Goal: Task Accomplishment & Management: Manage account settings

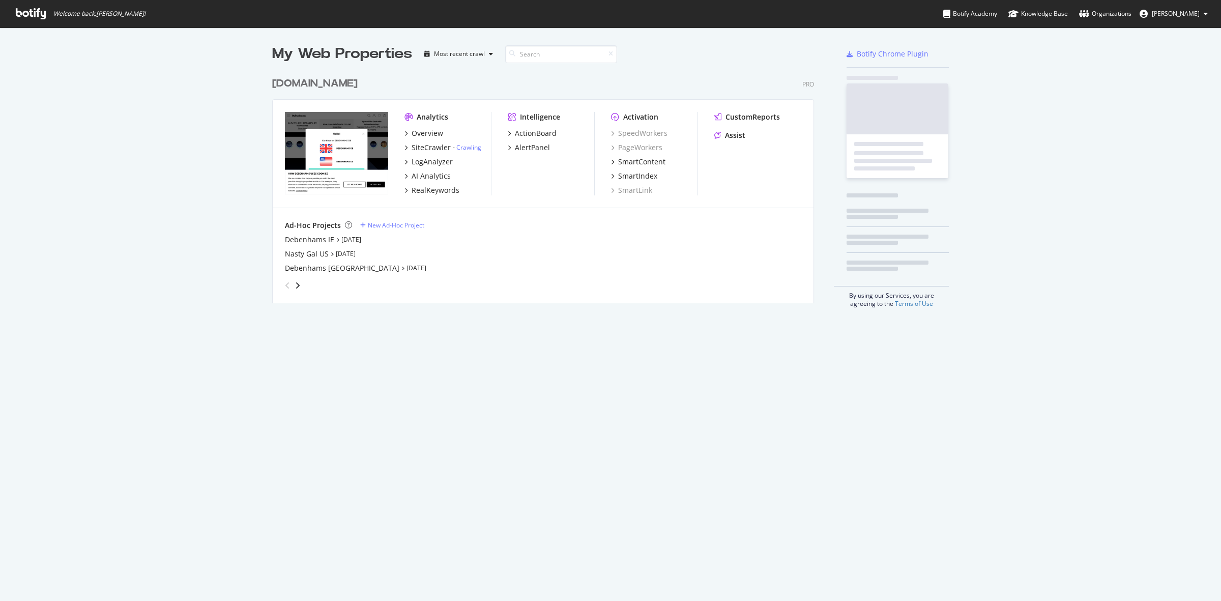
scroll to position [229, 540]
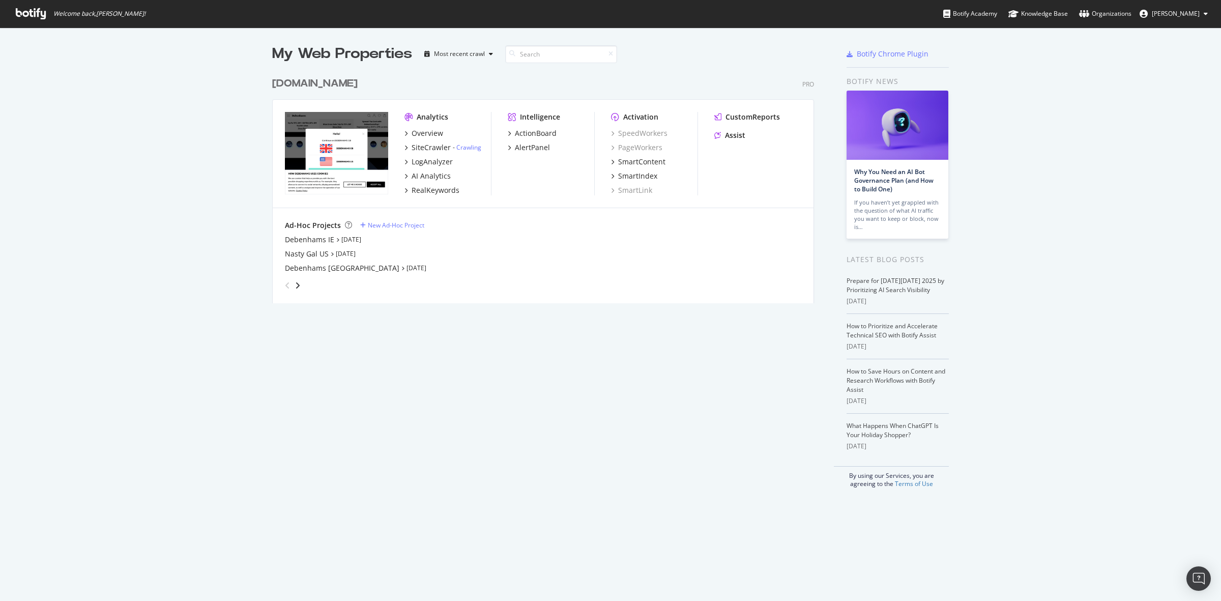
click at [323, 80] on div "[DOMAIN_NAME]" at bounding box center [314, 83] width 85 height 15
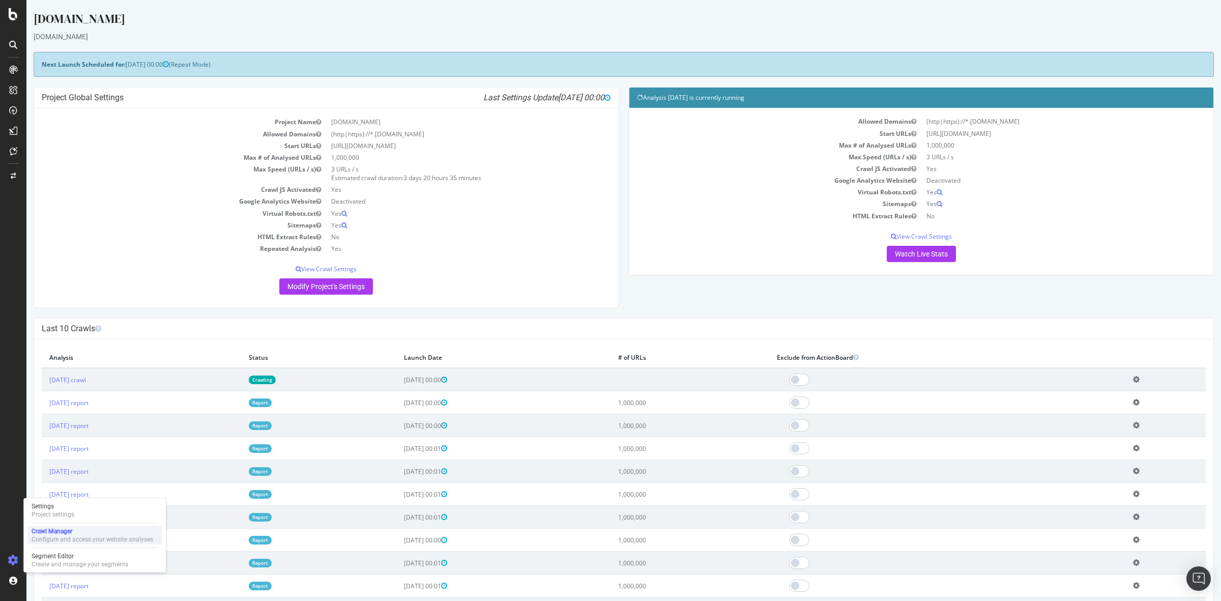
click at [54, 533] on div "Crawl Manager" at bounding box center [93, 531] width 122 height 8
click at [70, 558] on div "Segment Editor" at bounding box center [80, 556] width 97 height 8
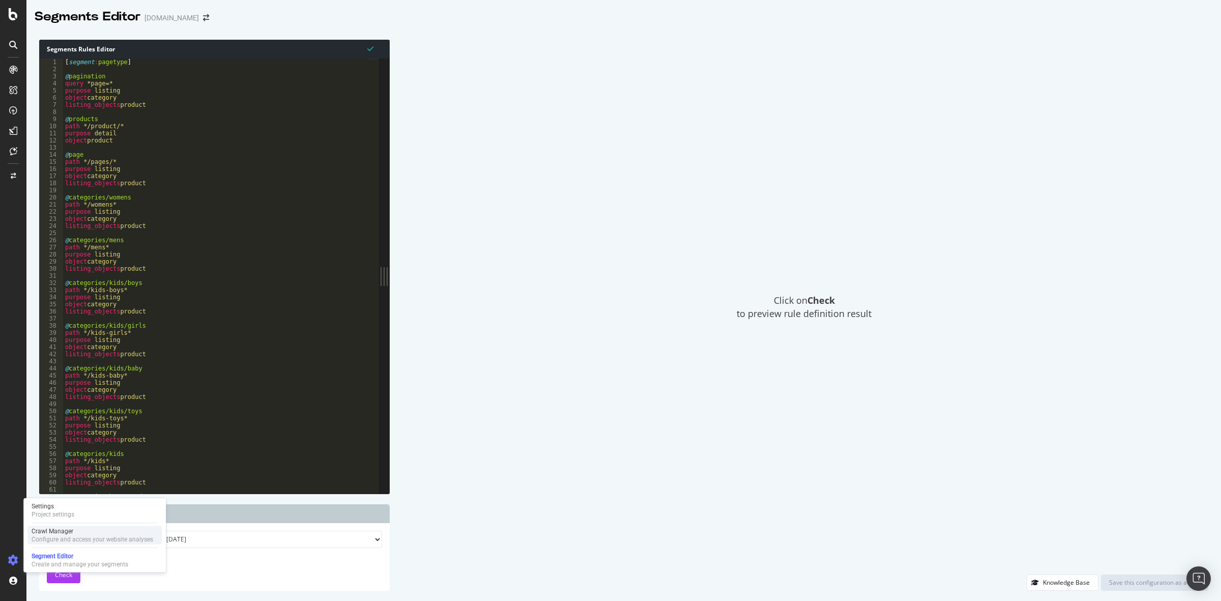
click at [88, 531] on div "Crawl Manager" at bounding box center [93, 531] width 122 height 8
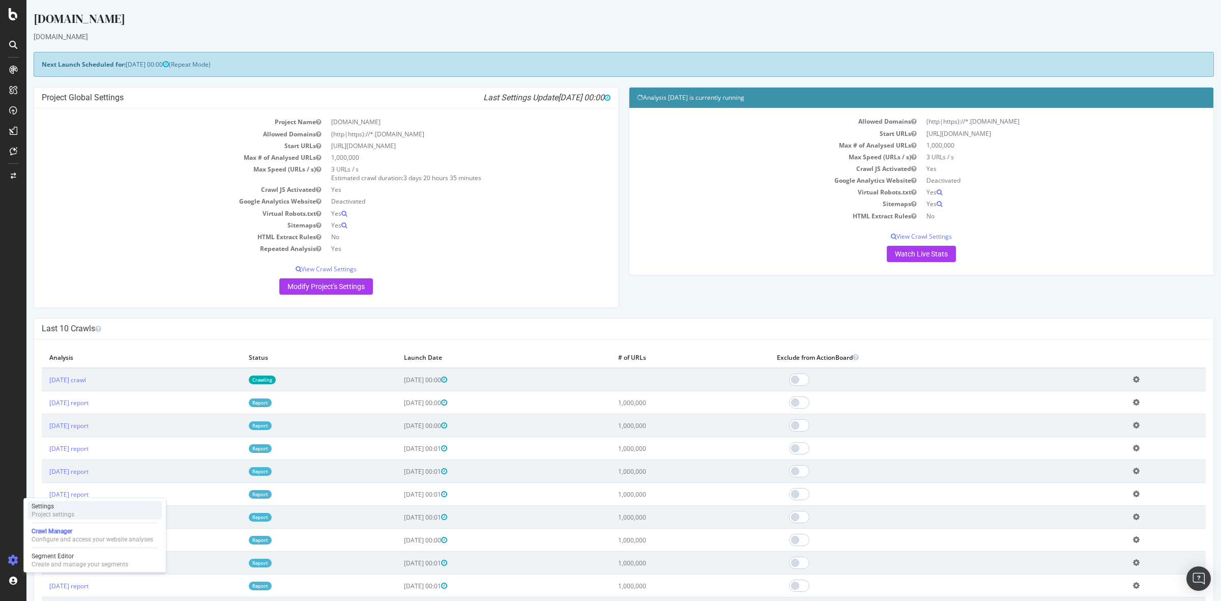
click at [79, 512] on div "Settings Project settings" at bounding box center [94, 510] width 134 height 18
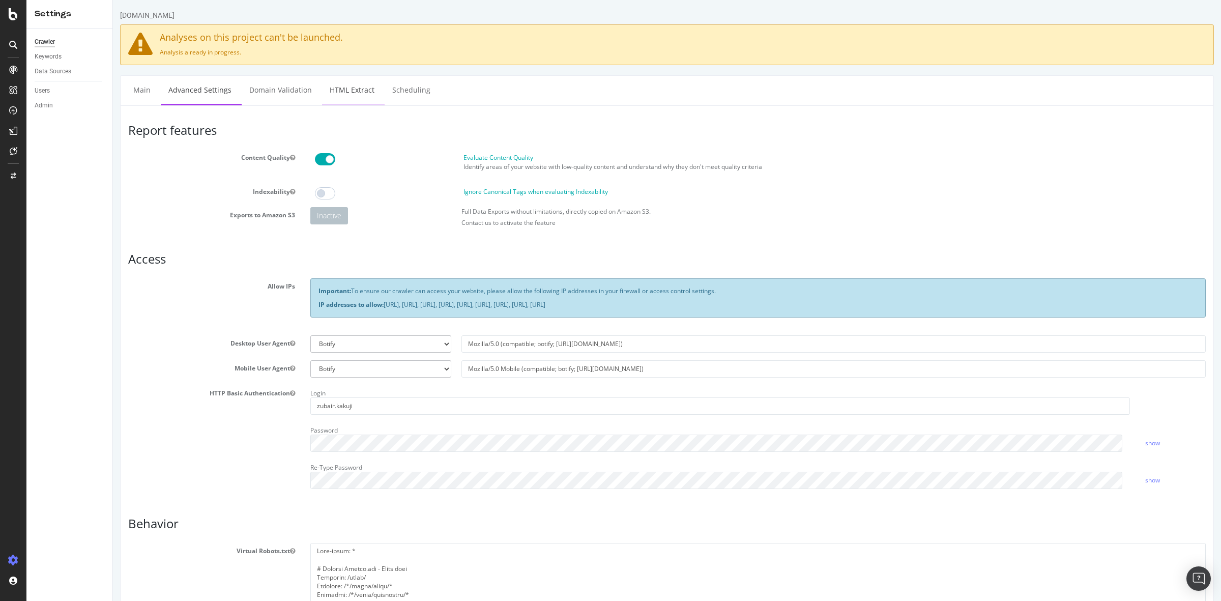
click at [351, 94] on link "HTML Extract" at bounding box center [352, 90] width 60 height 28
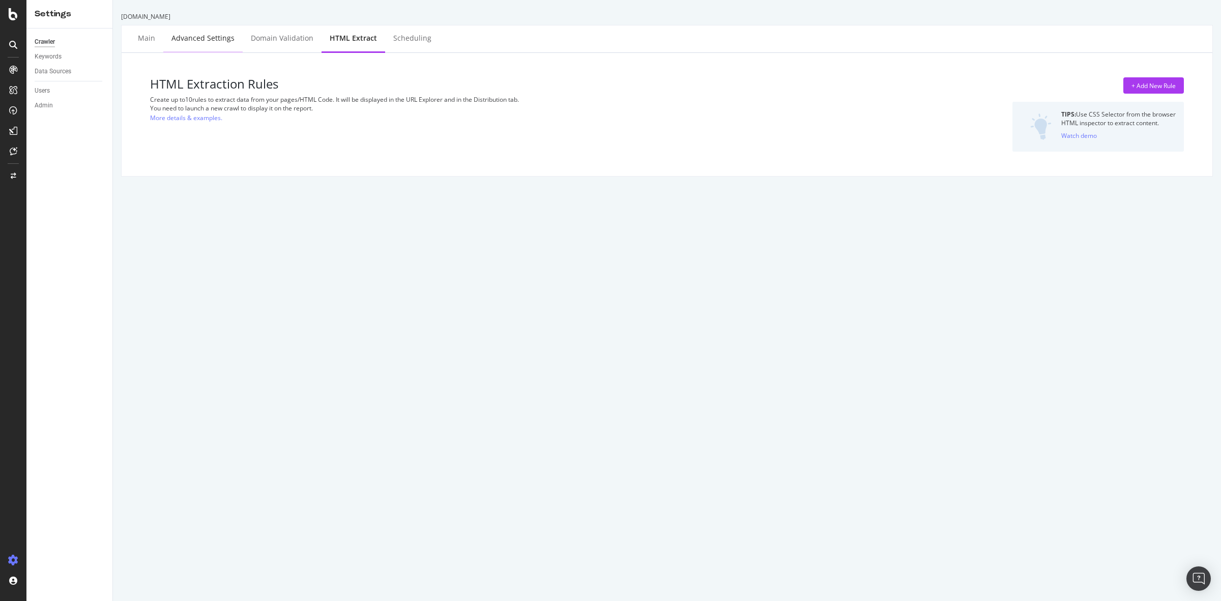
click at [191, 36] on div "Advanced Settings" at bounding box center [202, 38] width 63 height 10
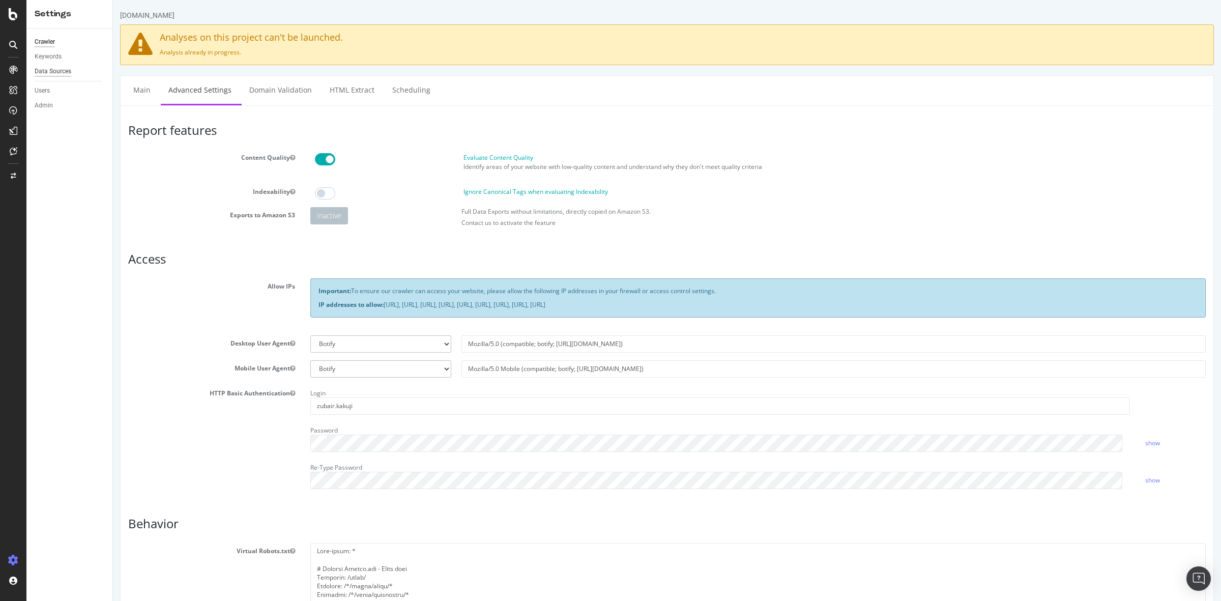
click at [56, 69] on div "Data Sources" at bounding box center [53, 71] width 37 height 11
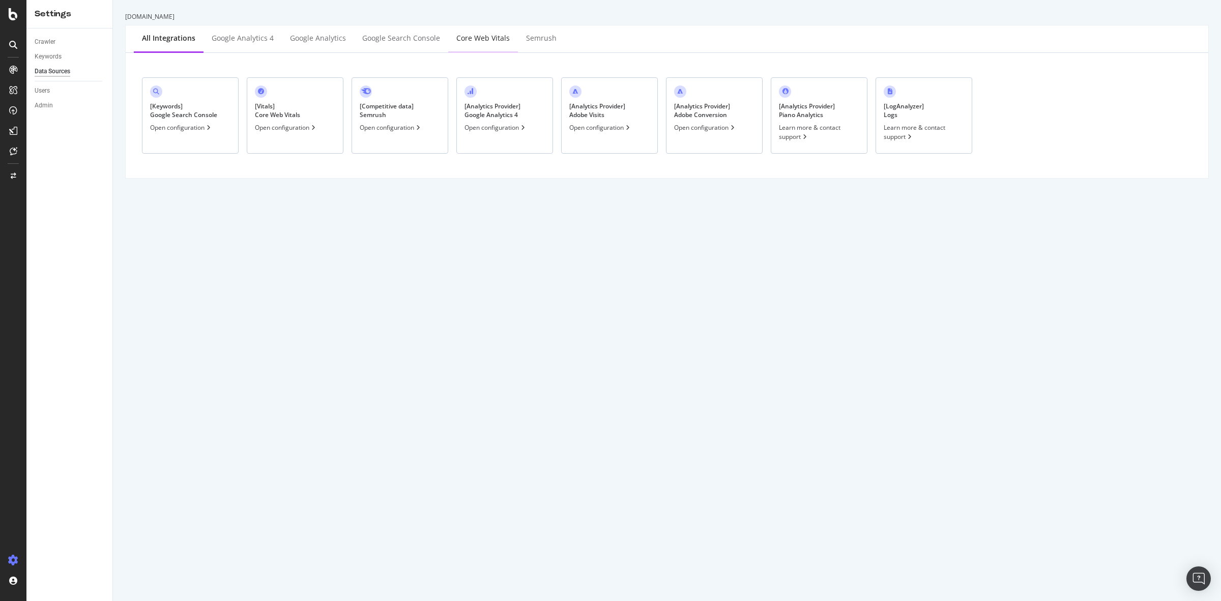
click at [459, 39] on div "Core Web Vitals" at bounding box center [482, 38] width 53 height 10
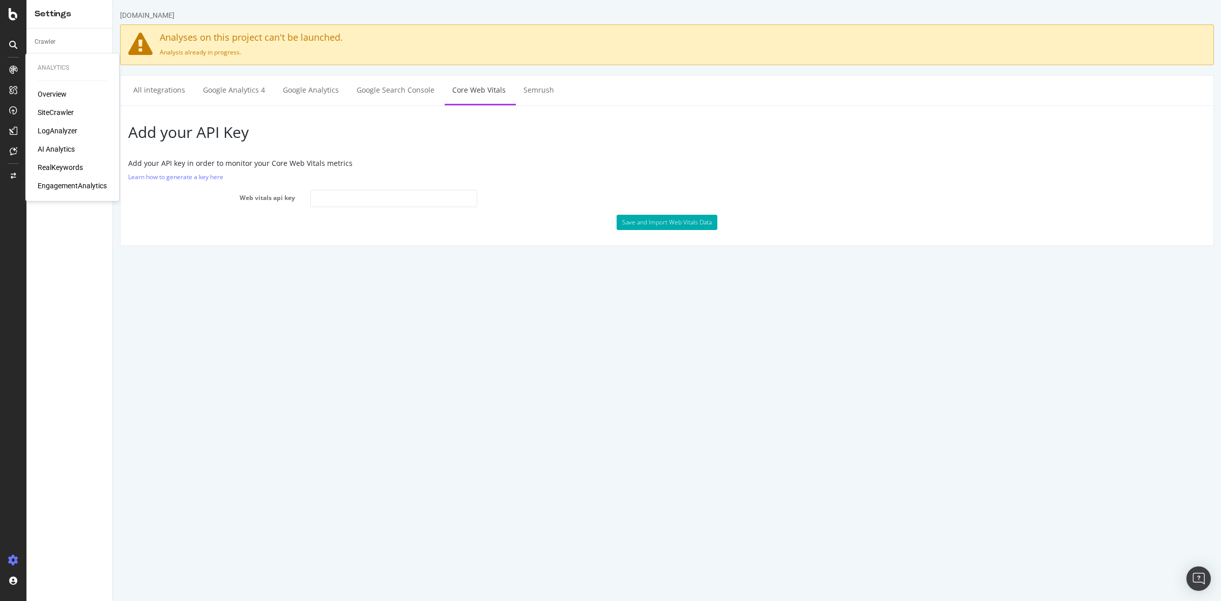
click at [51, 96] on div "Overview" at bounding box center [52, 94] width 29 height 10
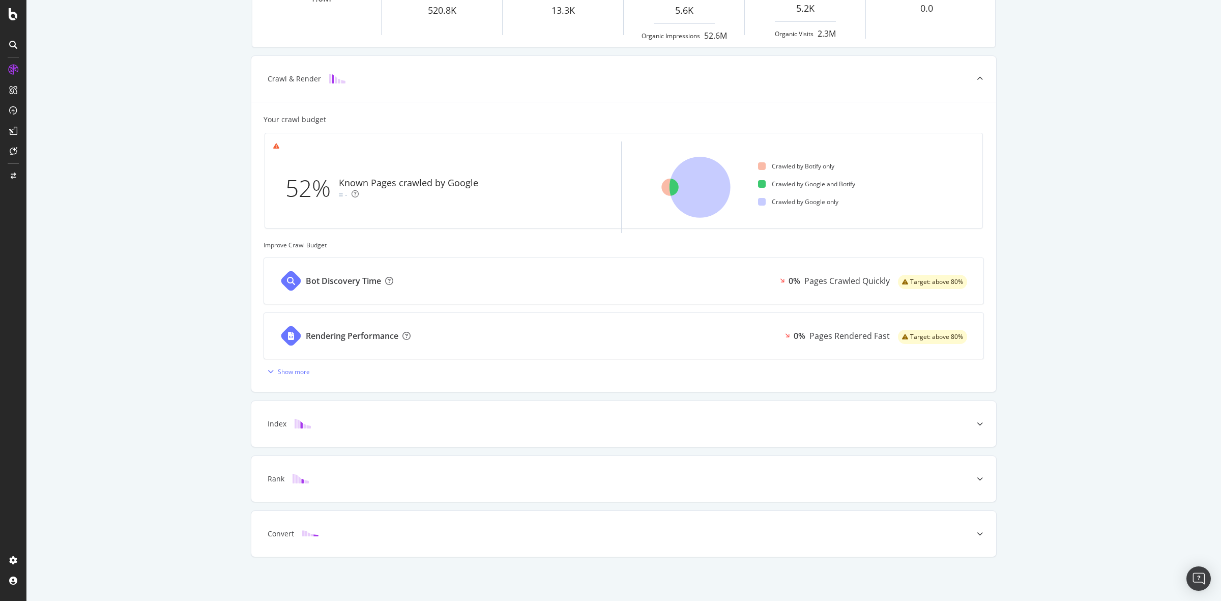
scroll to position [127, 0]
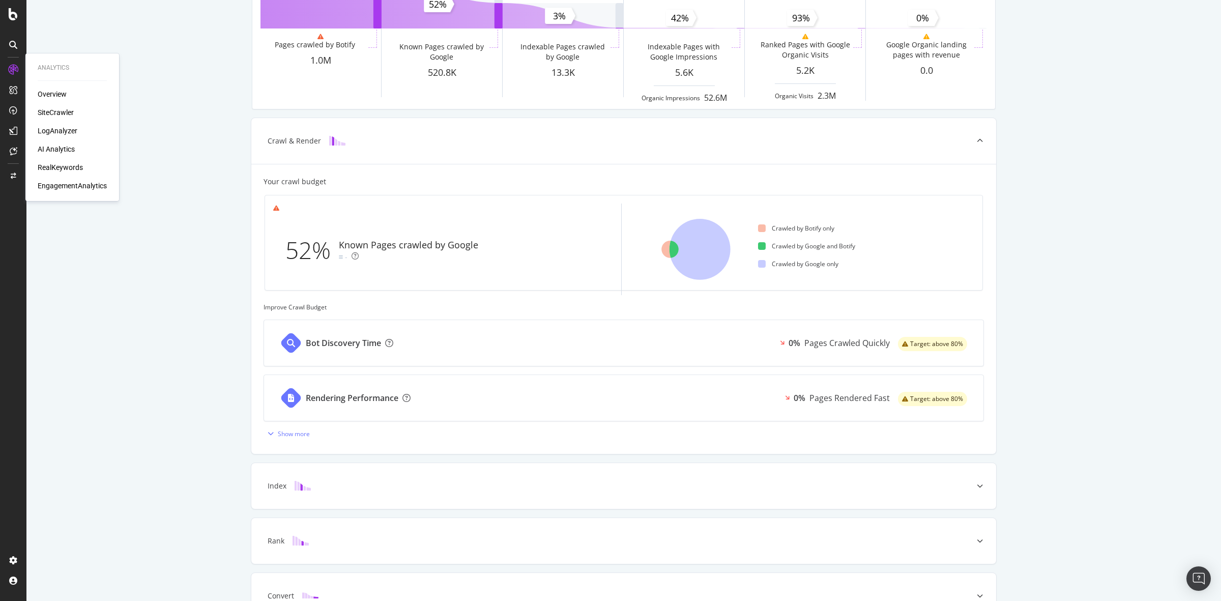
click at [60, 112] on div "SiteCrawler" at bounding box center [56, 112] width 36 height 10
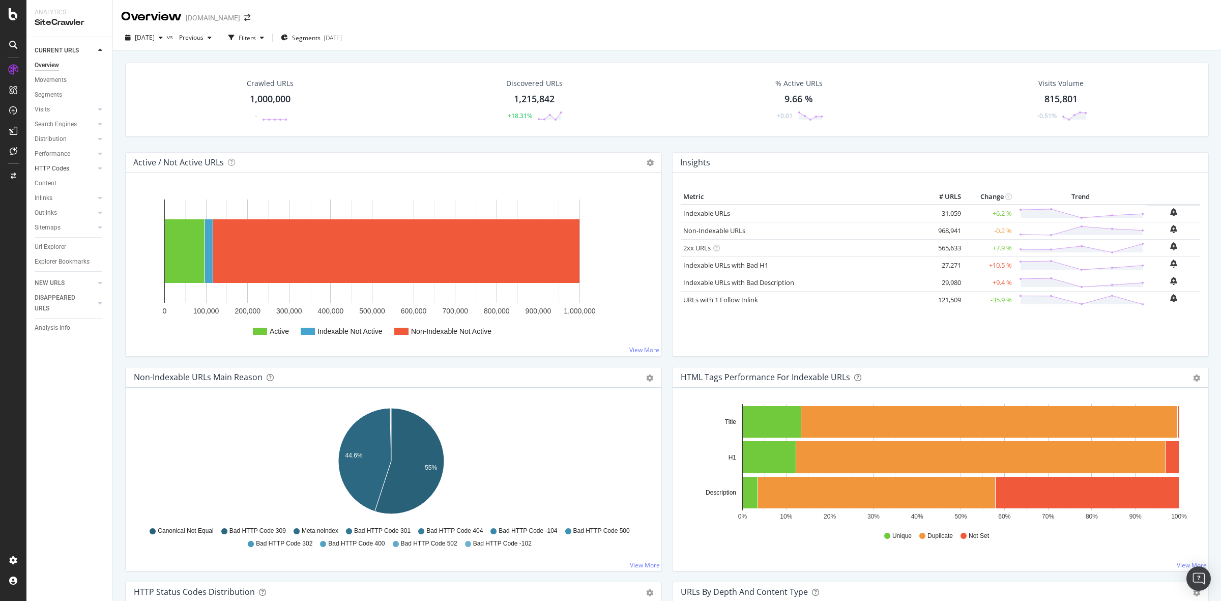
click at [92, 171] on div at bounding box center [90, 168] width 10 height 10
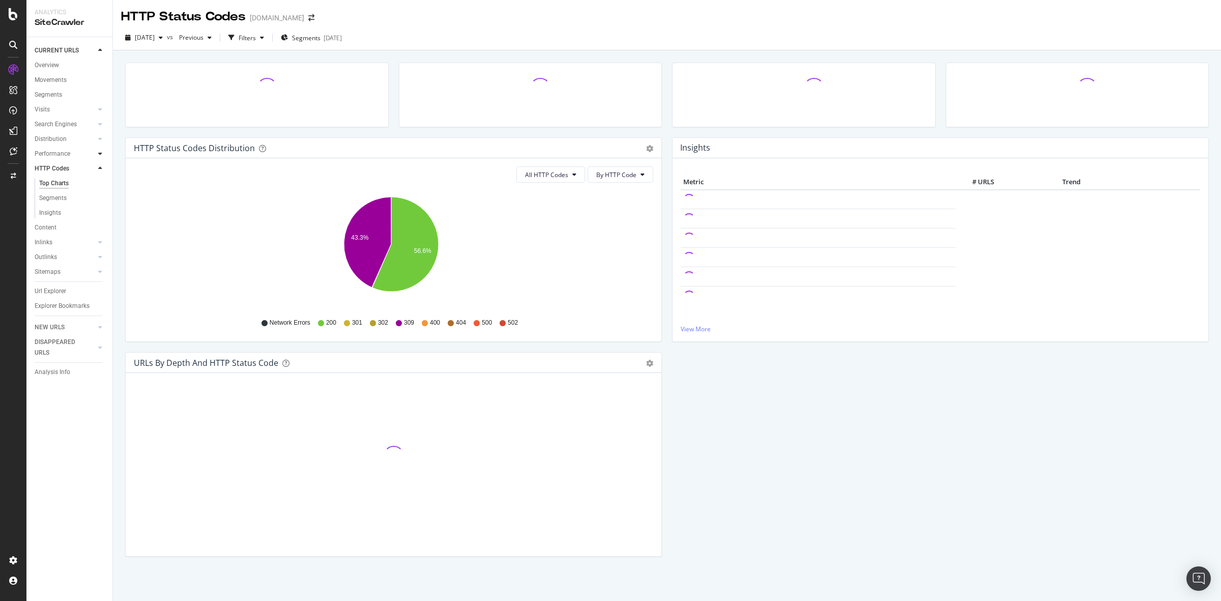
click at [97, 153] on div at bounding box center [100, 154] width 10 height 10
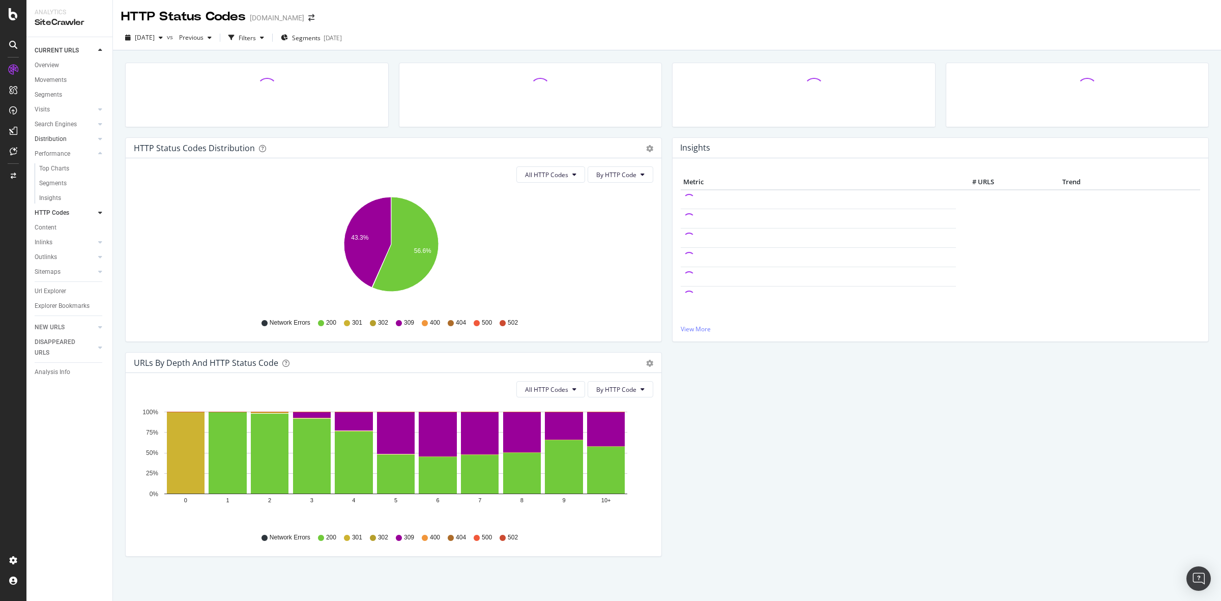
click at [95, 141] on link "Distribution" at bounding box center [65, 139] width 61 height 11
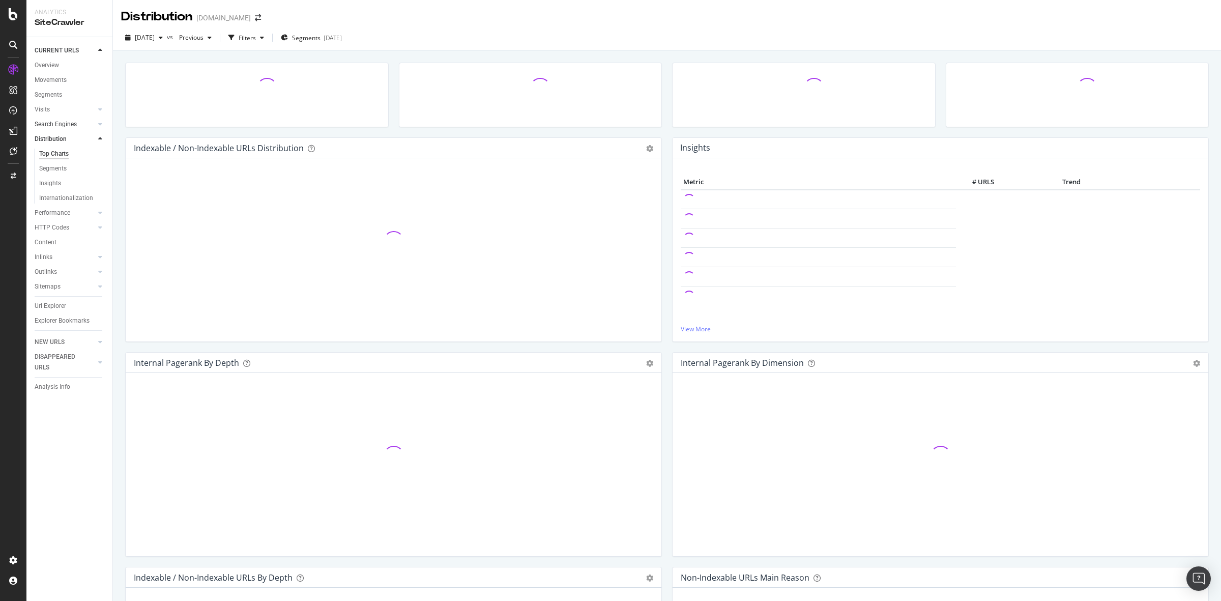
click at [94, 124] on div at bounding box center [90, 124] width 10 height 10
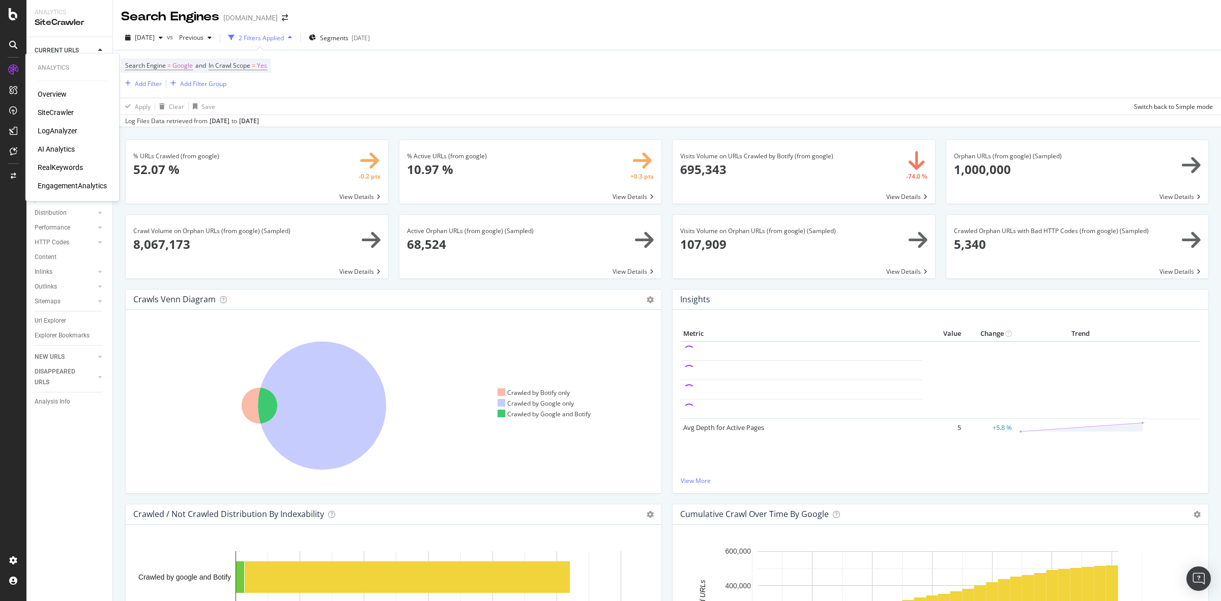
click at [48, 92] on div "Overview" at bounding box center [52, 94] width 29 height 10
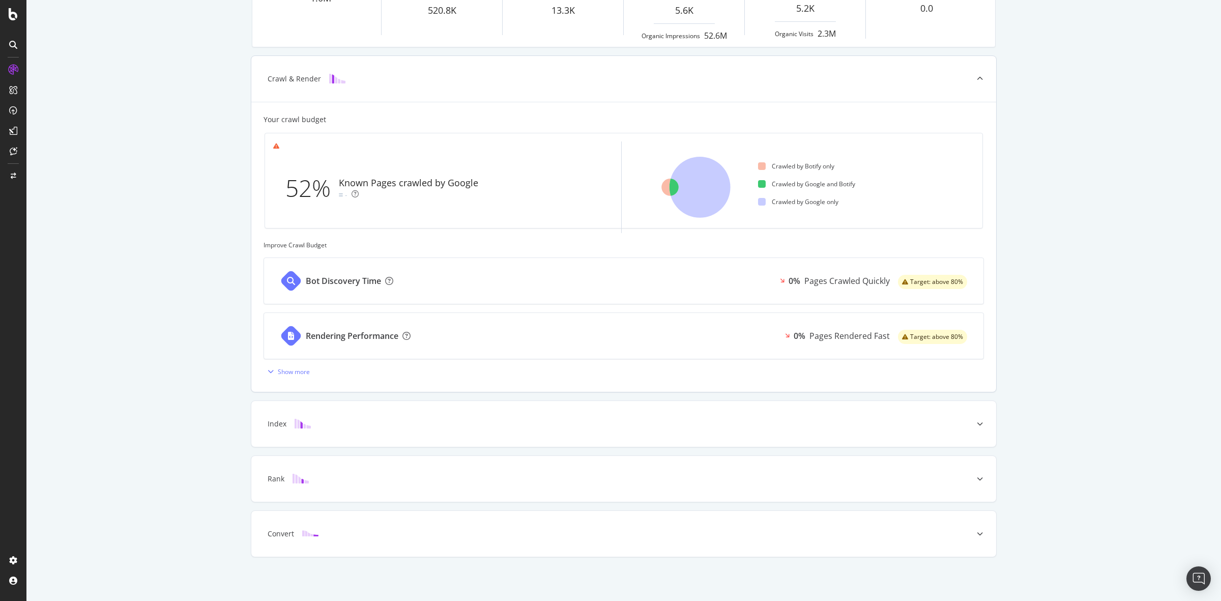
scroll to position [191, 0]
click at [977, 424] on icon at bounding box center [980, 424] width 6 height 6
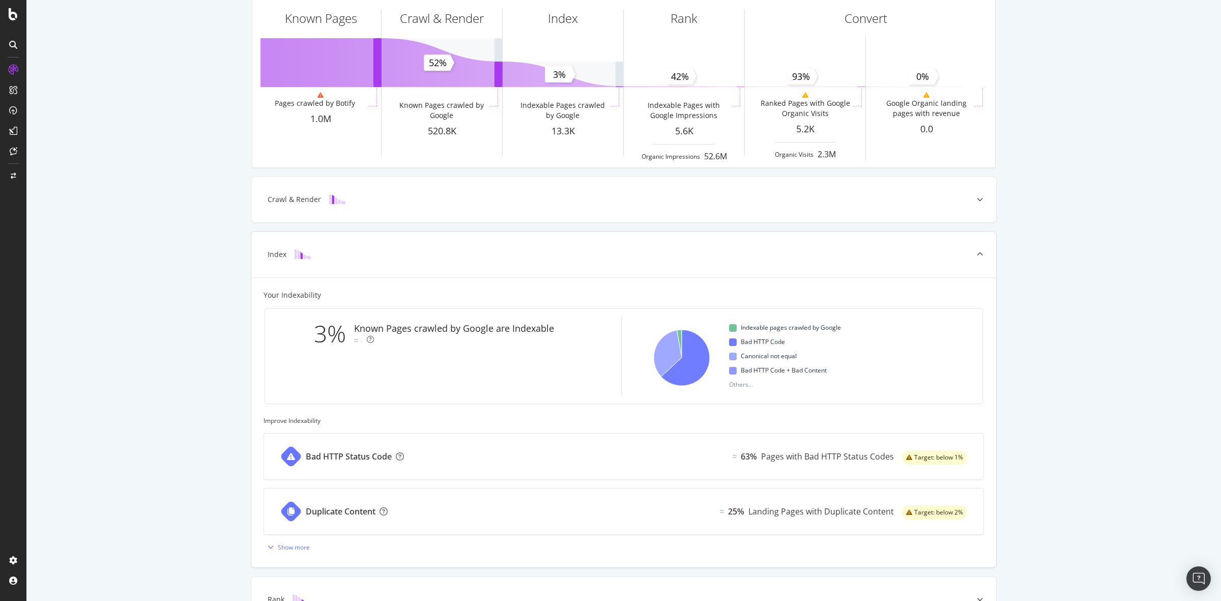
scroll to position [0, 0]
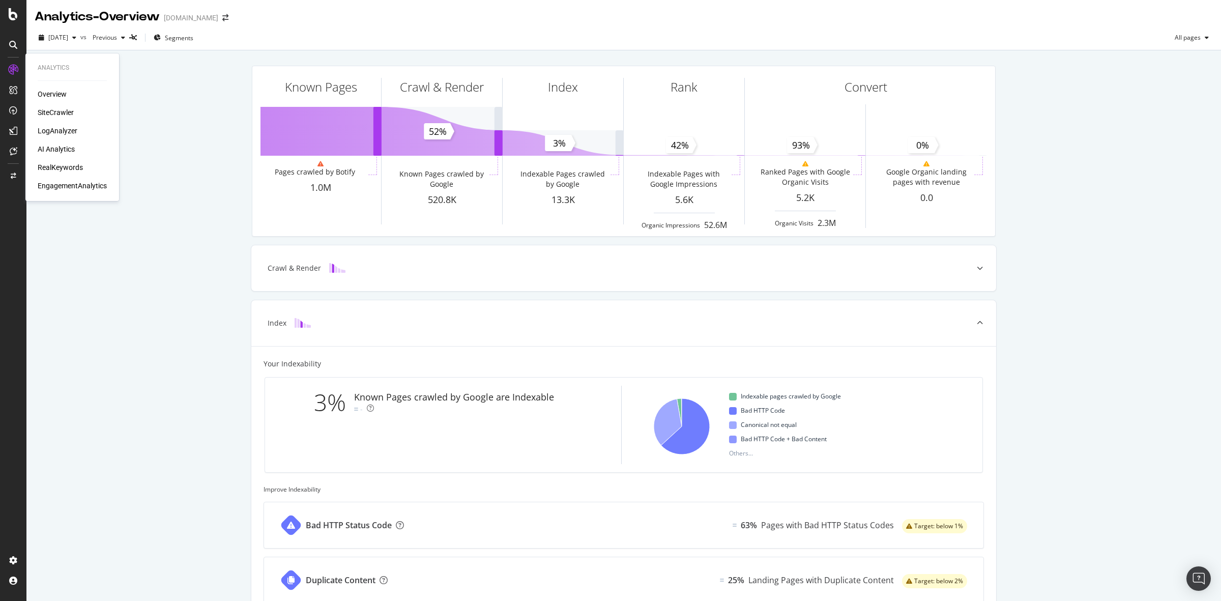
click at [48, 91] on div "Overview" at bounding box center [52, 94] width 29 height 10
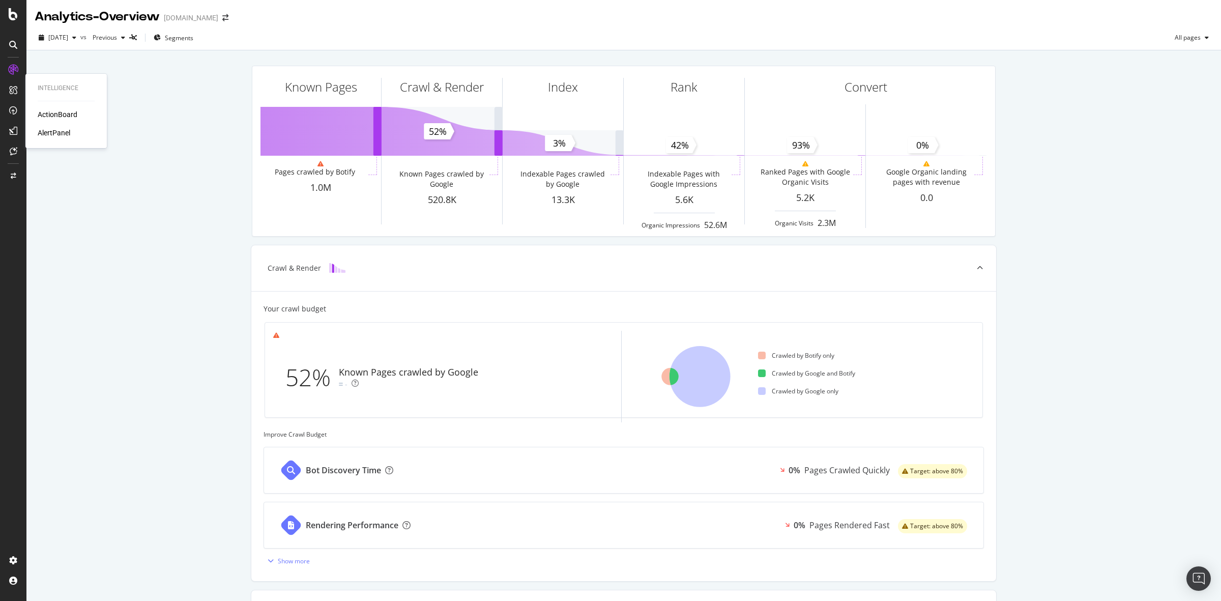
click at [49, 110] on div "ActionBoard" at bounding box center [58, 114] width 40 height 10
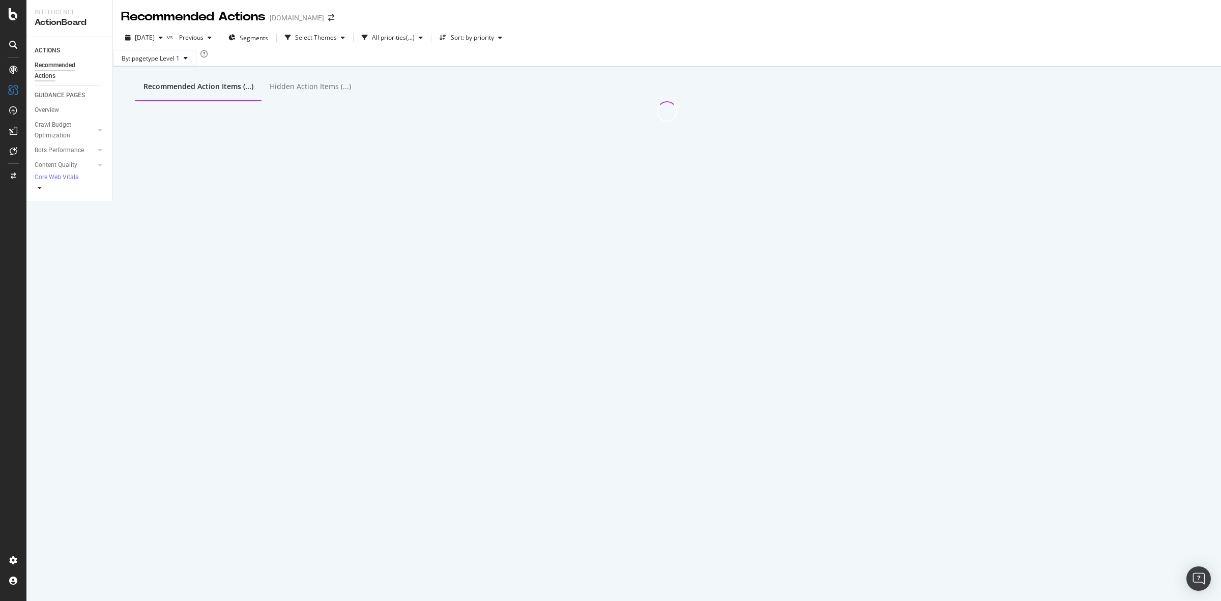
click at [42, 185] on icon at bounding box center [40, 188] width 4 height 6
click at [54, 178] on div "Core Web Vitals" at bounding box center [57, 177] width 44 height 9
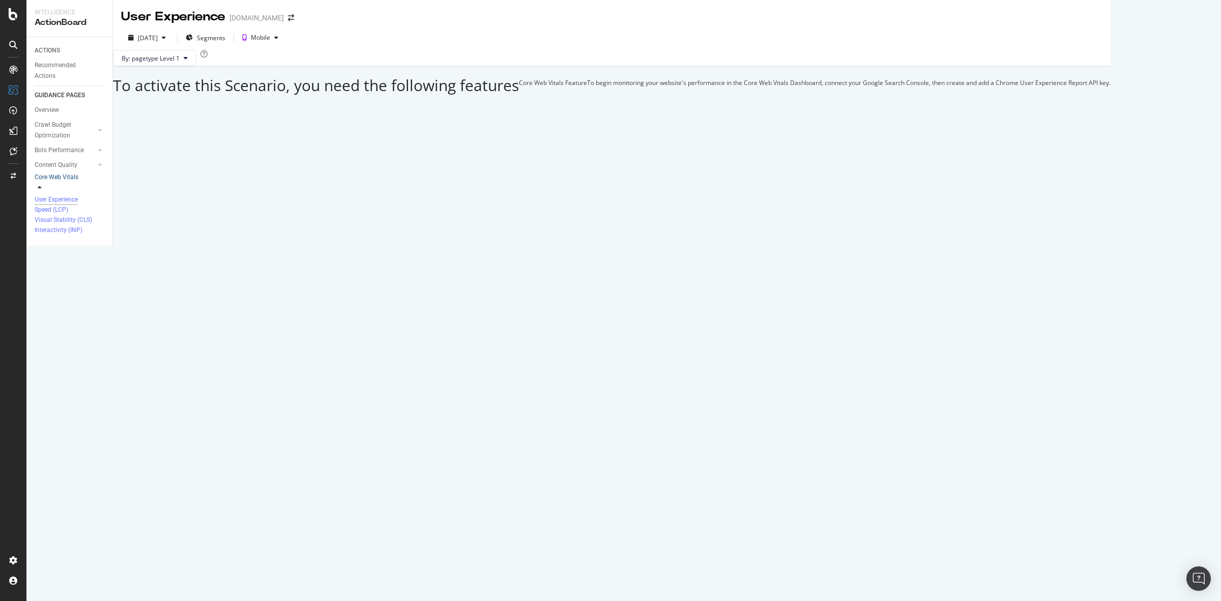
click at [60, 173] on div "Core Web Vitals" at bounding box center [74, 182] width 78 height 20
click at [56, 181] on div "Core Web Vitals" at bounding box center [57, 177] width 44 height 9
click at [79, 510] on div "Settings Project settings" at bounding box center [94, 510] width 134 height 18
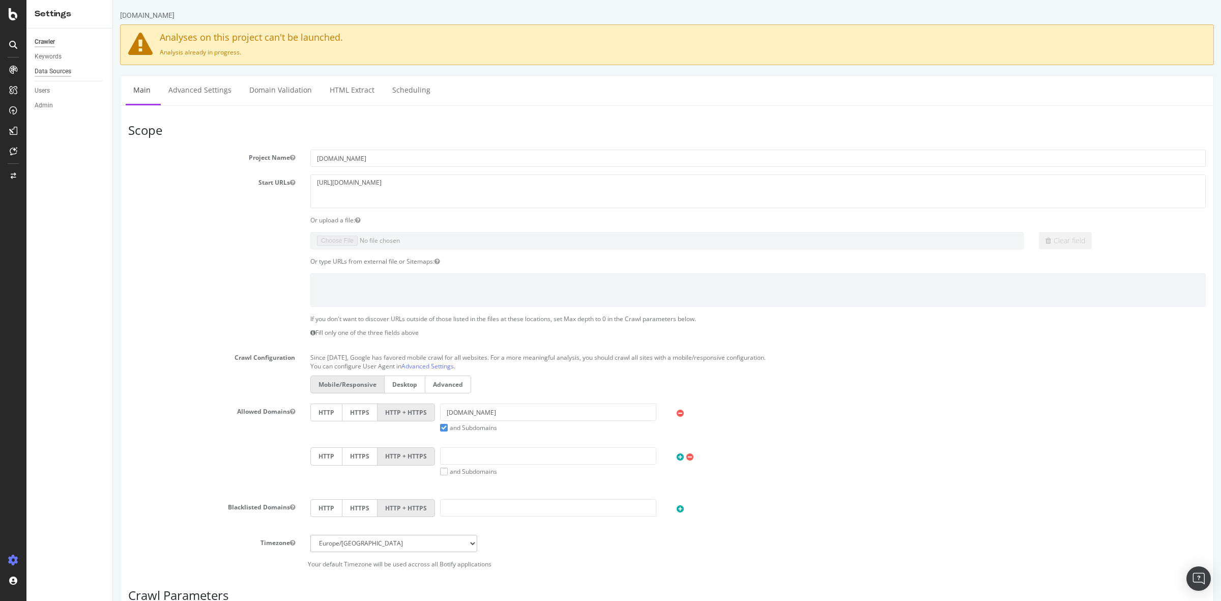
click at [60, 67] on div "Data Sources" at bounding box center [53, 71] width 37 height 11
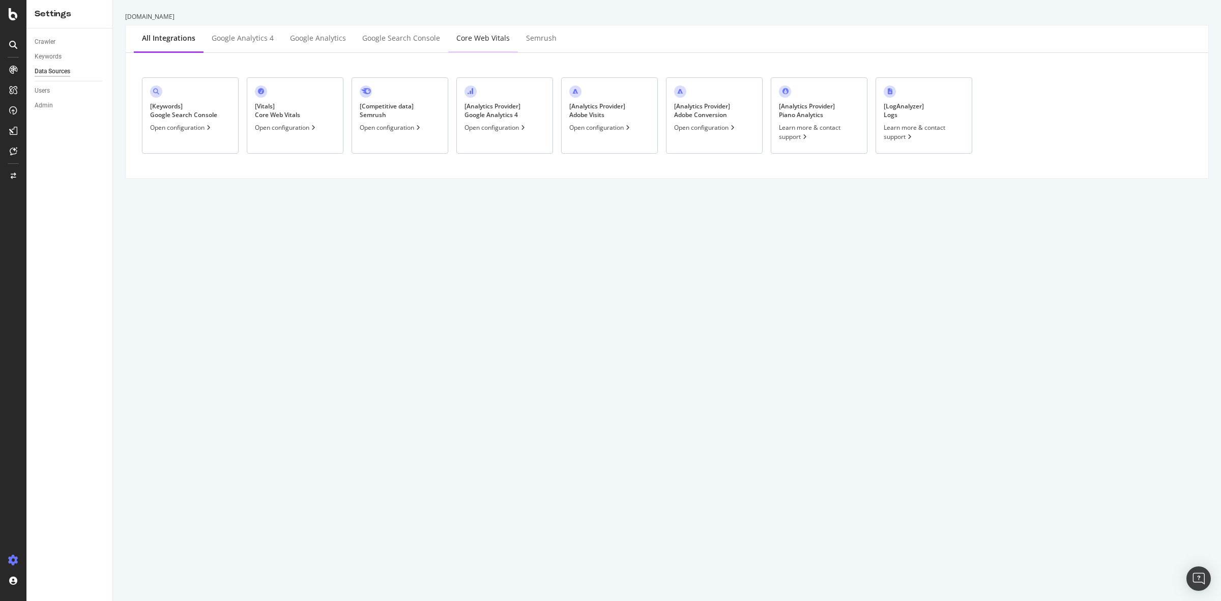
click at [461, 41] on div "Core Web Vitals" at bounding box center [482, 38] width 53 height 10
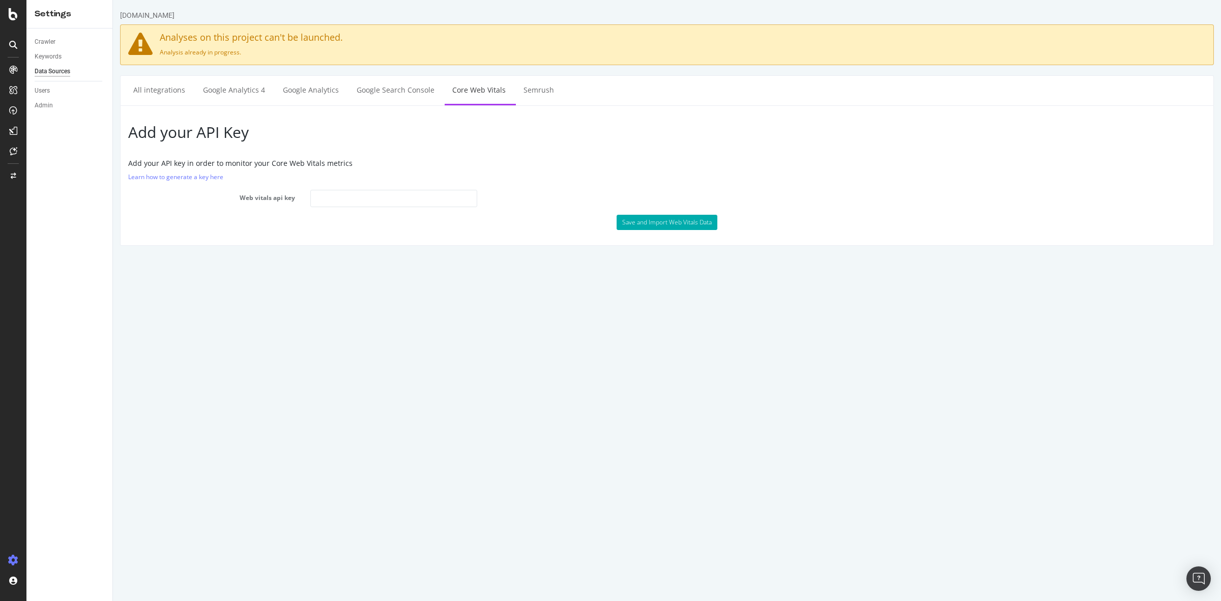
click at [265, 201] on label "Web vitals api key" at bounding box center [212, 196] width 182 height 12
click at [644, 225] on button "Save and Import Web Vitals Data" at bounding box center [667, 222] width 101 height 15
